Goal: Task Accomplishment & Management: Complete application form

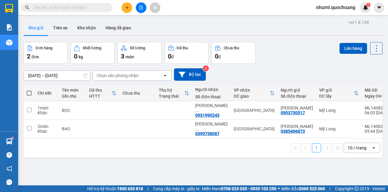
click at [42, 28] on button "Kho gửi" at bounding box center [36, 28] width 25 height 15
click at [95, 30] on button "Kho nhận" at bounding box center [86, 28] width 28 height 15
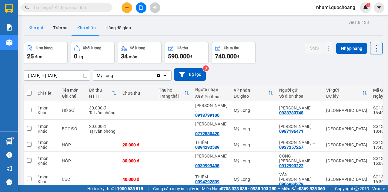
click at [39, 29] on button "Kho gửi" at bounding box center [36, 28] width 25 height 15
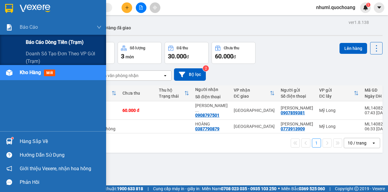
click at [44, 45] on span "Báo cáo dòng tiền (trạm)" at bounding box center [55, 42] width 58 height 8
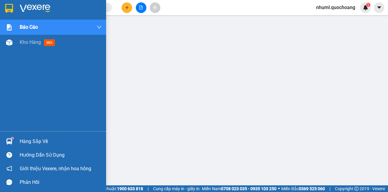
click at [27, 144] on div "Hàng sắp về" at bounding box center [61, 141] width 82 height 9
click at [12, 42] on img at bounding box center [9, 42] width 6 height 6
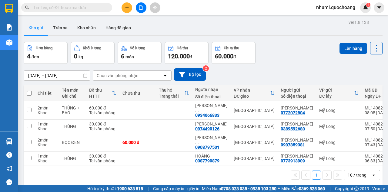
click at [131, 8] on button at bounding box center [127, 7] width 11 height 11
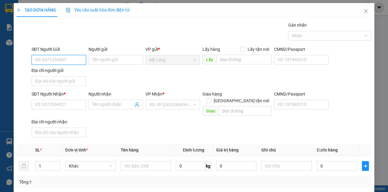
click at [67, 61] on input "SĐT Người Gửi" at bounding box center [59, 60] width 55 height 10
type input "0763314649"
click at [74, 73] on div "0763314649 - VŨ" at bounding box center [58, 71] width 47 height 7
type input "VŨ"
type input "0763314649"
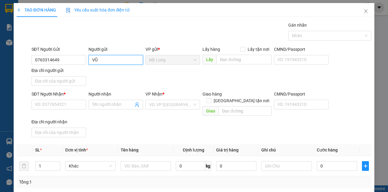
click at [89, 59] on input "VŨ" at bounding box center [115, 60] width 55 height 10
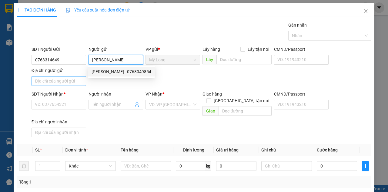
type input "[PERSON_NAME]"
click at [71, 81] on input "Địa chỉ người gửi" at bounding box center [59, 81] width 55 height 10
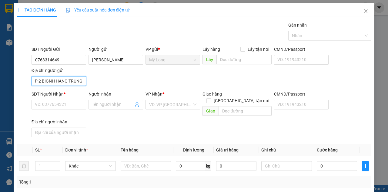
scroll to position [0, 16]
click at [53, 80] on input "TỔ 30 ẤP 2 BIGNH HÀNG TRUNG" at bounding box center [59, 81] width 55 height 10
click at [54, 82] on input "TỔ 30 ẤP 2 BI HÀNG TRUNG" at bounding box center [59, 81] width 55 height 10
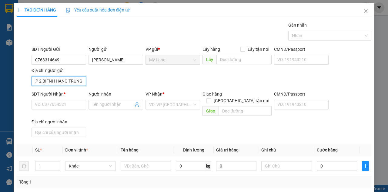
drag, startPoint x: 72, startPoint y: 85, endPoint x: 84, endPoint y: 82, distance: 11.9
click at [84, 82] on input "TỔ 30 ẤP 2 BIFNH HÀNG TRUNG" at bounding box center [59, 81] width 55 height 10
click at [82, 82] on input "TỔ 30 ẤP 2 BIFNH HÀNG TRUNG" at bounding box center [59, 81] width 55 height 10
type input "TỔ 30 ẤP 2 BIFNH HÀNG TRUNG [GEOGRAPHIC_DATA]"
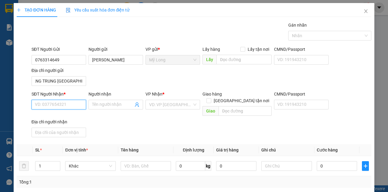
click at [73, 103] on input "SĐT Người Nhận *" at bounding box center [59, 105] width 55 height 10
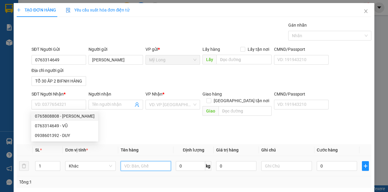
click at [151, 162] on input "text" at bounding box center [146, 167] width 51 height 10
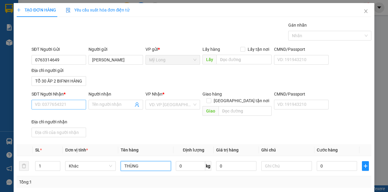
type input "THÙNG"
click at [81, 107] on input "SĐT Người Nhận *" at bounding box center [59, 105] width 55 height 10
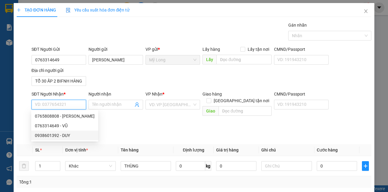
click at [53, 137] on div "0938601392 - DUY" at bounding box center [65, 135] width 60 height 7
type input "0938601392"
type input "DUY"
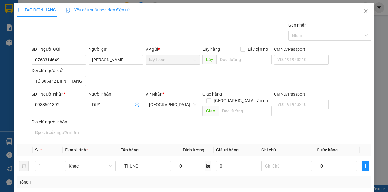
click at [90, 104] on span "DUY" at bounding box center [115, 105] width 55 height 10
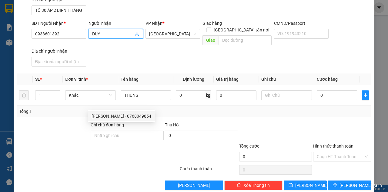
scroll to position [73, 0]
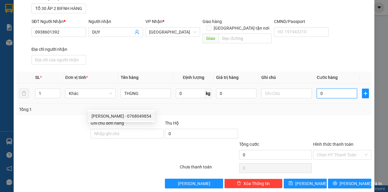
click at [331, 89] on input "0" at bounding box center [337, 94] width 40 height 10
type input "4"
type input "40"
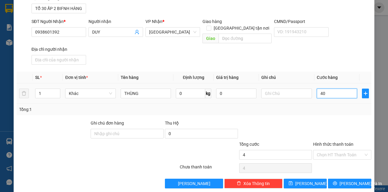
type input "40"
type input "40.000"
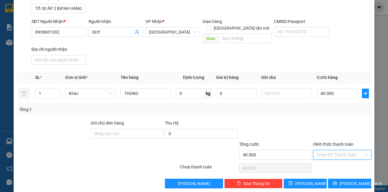
click at [331, 151] on input "Hình thức thanh toán" at bounding box center [340, 155] width 47 height 9
click at [332, 160] on div "Tại văn phòng" at bounding box center [339, 159] width 50 height 7
type input "0"
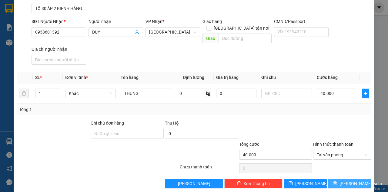
click at [341, 179] on button "[PERSON_NAME] và In" at bounding box center [349, 184] width 43 height 10
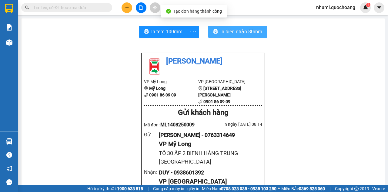
click at [235, 33] on span "In biên nhận 80mm" at bounding box center [241, 32] width 42 height 8
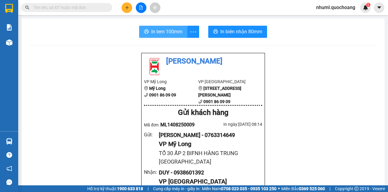
click at [155, 28] on span "In tem 100mm" at bounding box center [166, 32] width 31 height 8
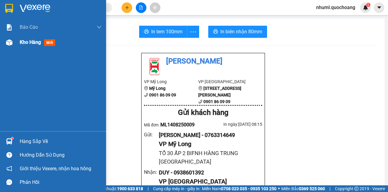
click at [33, 41] on span "Kho hàng" at bounding box center [30, 42] width 21 height 6
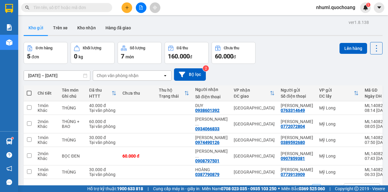
click at [338, 8] on span "nhuml.quochoang" at bounding box center [335, 8] width 49 height 8
click at [333, 24] on li "Đổi mật khẩu" at bounding box center [335, 29] width 50 height 10
click at [332, 12] on div "nhuml.quochoang 1" at bounding box center [340, 7] width 59 height 11
click at [333, 10] on span "nhuml.quochoang" at bounding box center [335, 8] width 49 height 8
click at [331, 18] on span "Đăng xuất" at bounding box center [338, 18] width 36 height 7
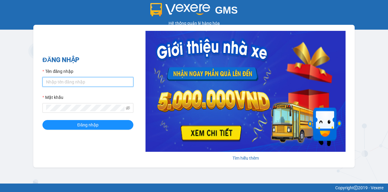
click at [92, 82] on input "Tên đăng nhập" at bounding box center [87, 82] width 91 height 10
type input "viml.quochoang"
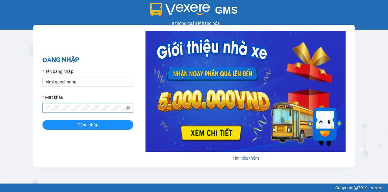
click at [84, 112] on span at bounding box center [87, 108] width 91 height 10
click at [42, 120] on button "Đăng nhập" at bounding box center [87, 125] width 91 height 10
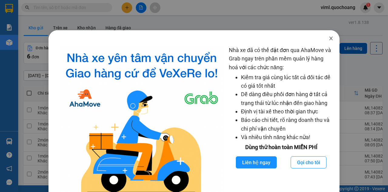
click at [329, 40] on icon "close" at bounding box center [331, 38] width 5 height 5
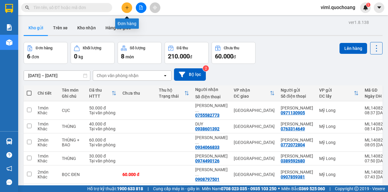
click at [126, 8] on icon "plus" at bounding box center [126, 7] width 3 height 0
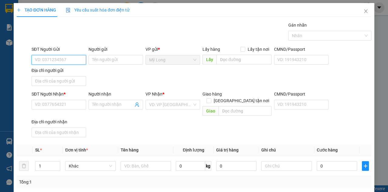
click at [65, 62] on input "SĐT Người Gửi" at bounding box center [59, 60] width 55 height 10
click at [58, 60] on input "SĐT Người Gửi" at bounding box center [59, 60] width 55 height 10
click at [73, 58] on input "0336621031" at bounding box center [59, 60] width 55 height 10
click at [56, 59] on input "0336621031" at bounding box center [59, 60] width 55 height 10
type input "0336621301"
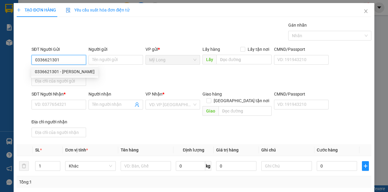
click at [92, 73] on div "0336621301 - TĂNG NGỌC HIỀN" at bounding box center [65, 71] width 60 height 7
type input "TĂNG NGỌC HIỀN"
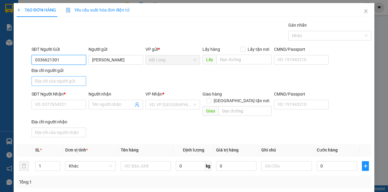
type input "0336621301"
click at [77, 81] on input "Địa chỉ người gửi" at bounding box center [59, 81] width 55 height 10
click at [73, 80] on input "Địa chỉ người gửi" at bounding box center [59, 81] width 55 height 10
type input "a"
type input "â"
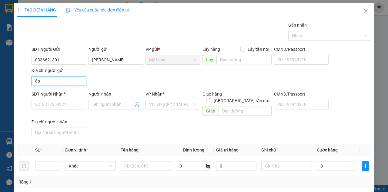
type input "ấ"
type input "TỔ 5 ẤP ĐÔNG MỸ MỸ THỌ ĐỒNG THÁP"
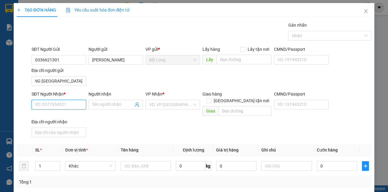
scroll to position [0, 0]
click at [65, 103] on input "SĐT Người Nhận *" at bounding box center [59, 105] width 55 height 10
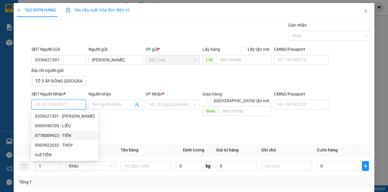
click at [69, 137] on div "0778009922 - TIẾN" at bounding box center [65, 135] width 60 height 7
type input "0778009922"
type input "TIẾN"
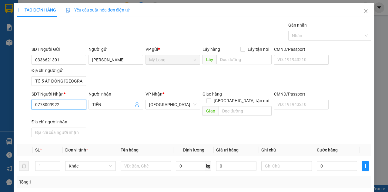
click at [70, 107] on input "0778009922" at bounding box center [59, 105] width 55 height 10
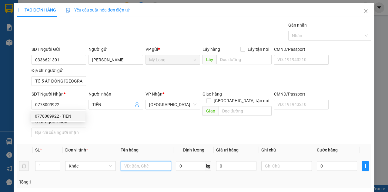
click at [143, 162] on input "text" at bounding box center [146, 167] width 51 height 10
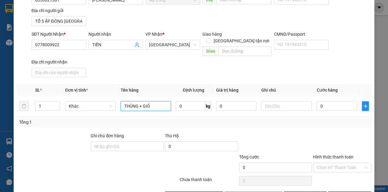
scroll to position [61, 0]
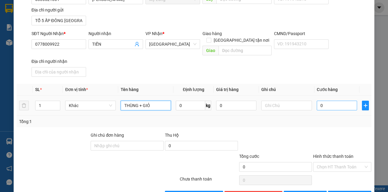
type input "THÙNG + GIỎ"
click at [332, 101] on input "0" at bounding box center [337, 106] width 40 height 10
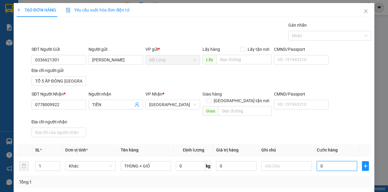
scroll to position [0, 0]
click at [327, 162] on input "0" at bounding box center [337, 167] width 40 height 10
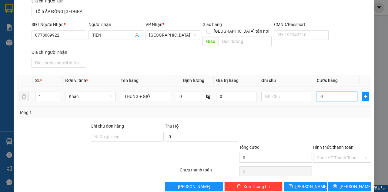
scroll to position [73, 0]
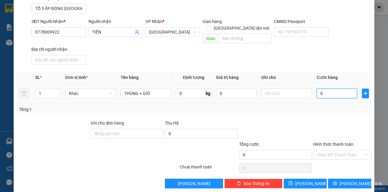
click at [324, 89] on input "0" at bounding box center [337, 94] width 40 height 10
type input "07"
type input "7"
type input "070"
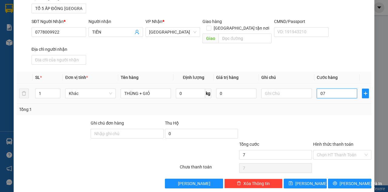
type input "70"
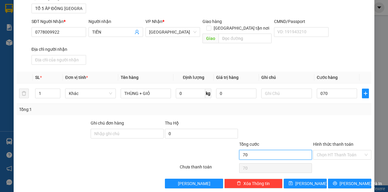
type input "70.000"
drag, startPoint x: 282, startPoint y: 143, endPoint x: 291, endPoint y: 143, distance: 8.8
click at [282, 150] on input "70.000" at bounding box center [275, 155] width 73 height 10
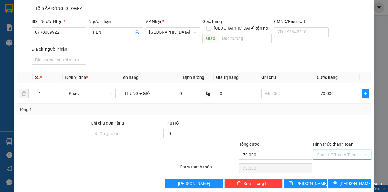
click at [325, 151] on input "Hình thức thanh toán" at bounding box center [340, 155] width 47 height 9
click at [339, 159] on div "Tại văn phòng" at bounding box center [339, 159] width 50 height 7
type input "0"
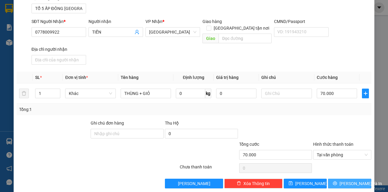
click at [340, 179] on button "[PERSON_NAME] và In" at bounding box center [349, 184] width 43 height 10
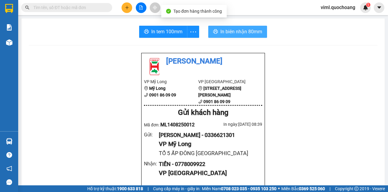
click at [236, 28] on span "In biên nhận 80mm" at bounding box center [241, 32] width 42 height 8
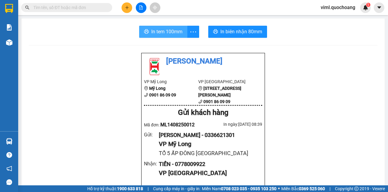
click at [159, 30] on span "In tem 100mm" at bounding box center [166, 32] width 31 height 8
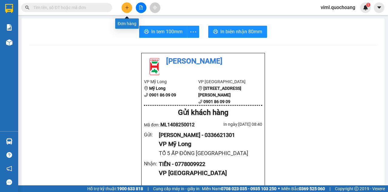
click at [125, 7] on icon "plus" at bounding box center [127, 7] width 4 height 4
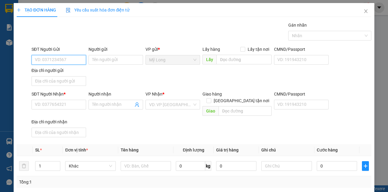
click at [80, 61] on input "SĐT Người Gửi" at bounding box center [59, 60] width 55 height 10
type input "0772830736"
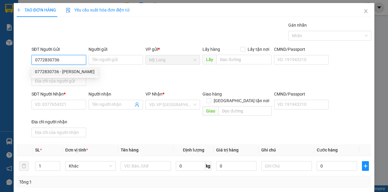
click at [86, 71] on div "0772830736 - NGUYỄN HỒNG THANH" at bounding box center [65, 71] width 60 height 7
type input "NGUYỄN HỒNG THANH"
type input "0772830736"
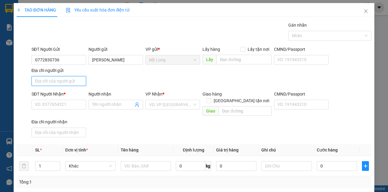
click at [76, 84] on input "Địa chỉ người gửi" at bounding box center [59, 81] width 55 height 10
type input "A"
type input "Â"
type input "ẤP BÌNH MỸ B MỸ HIỆP ĐỒNG THÁP"
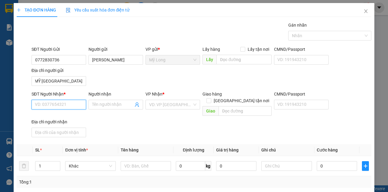
scroll to position [0, 0]
click at [71, 104] on input "SĐT Người Nhận *" at bounding box center [59, 105] width 55 height 10
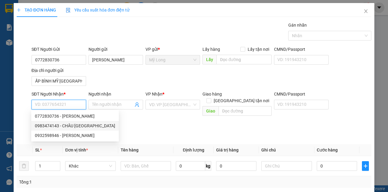
click at [85, 126] on div "0983474143 - CHÂU LÊ PHƯỚC THÀNH" at bounding box center [75, 126] width 80 height 7
type input "0983474143"
type input "CHÂU LÊ PHƯỚC THÀNH"
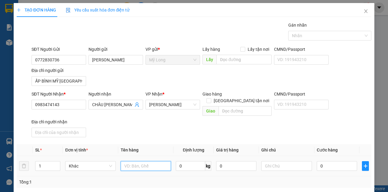
click at [138, 162] on input "text" at bounding box center [146, 167] width 51 height 10
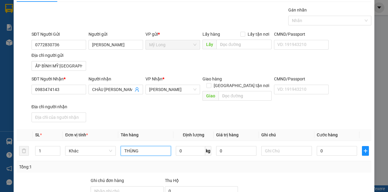
scroll to position [40, 0]
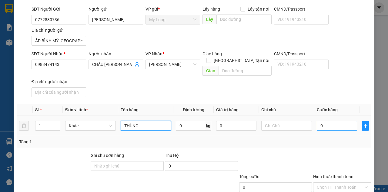
type input "THÙNG"
click at [324, 121] on input "0" at bounding box center [337, 126] width 40 height 10
type input "3"
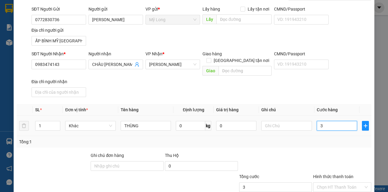
type input "30"
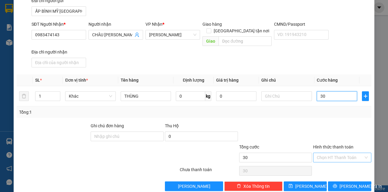
scroll to position [73, 0]
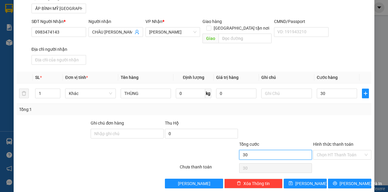
type input "30.000"
click at [304, 150] on input "30.000" at bounding box center [275, 155] width 73 height 10
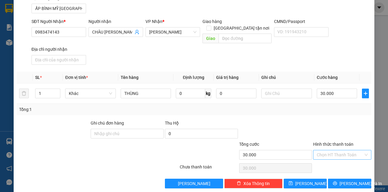
click at [321, 151] on input "Hình thức thanh toán" at bounding box center [340, 155] width 47 height 9
click at [326, 158] on div "Tại văn phòng" at bounding box center [339, 159] width 50 height 7
type input "0"
click at [331, 179] on button "[PERSON_NAME] và In" at bounding box center [349, 184] width 43 height 10
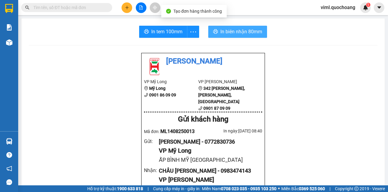
click at [222, 32] on span "In biên nhận 80mm" at bounding box center [241, 32] width 42 height 8
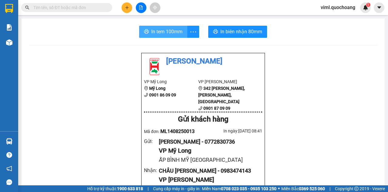
click at [169, 32] on span "In tem 100mm" at bounding box center [166, 32] width 31 height 8
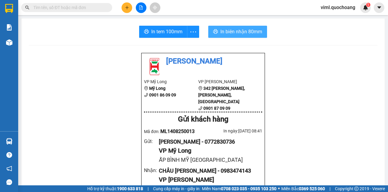
click at [213, 37] on button "In biên nhận 80mm" at bounding box center [237, 32] width 59 height 12
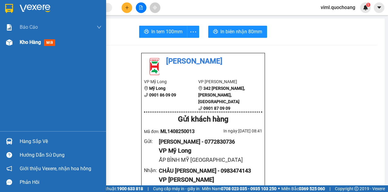
click at [14, 44] on div at bounding box center [9, 42] width 11 height 11
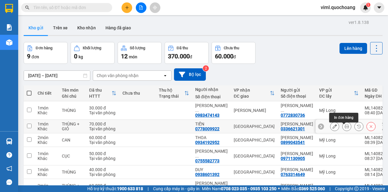
click at [345, 129] on icon at bounding box center [347, 127] width 4 height 4
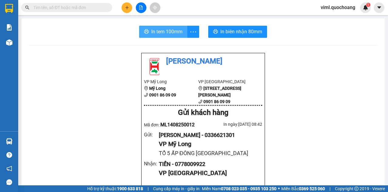
click at [173, 35] on span "In tem 100mm" at bounding box center [166, 32] width 31 height 8
